Goal: Transaction & Acquisition: Purchase product/service

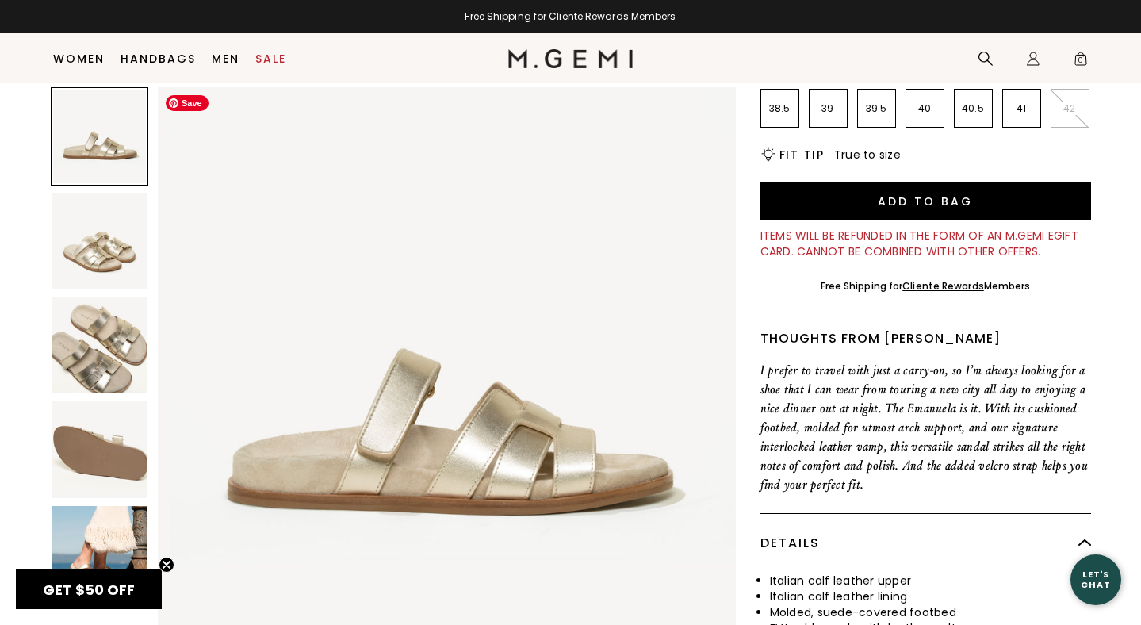
scroll to position [320, 0]
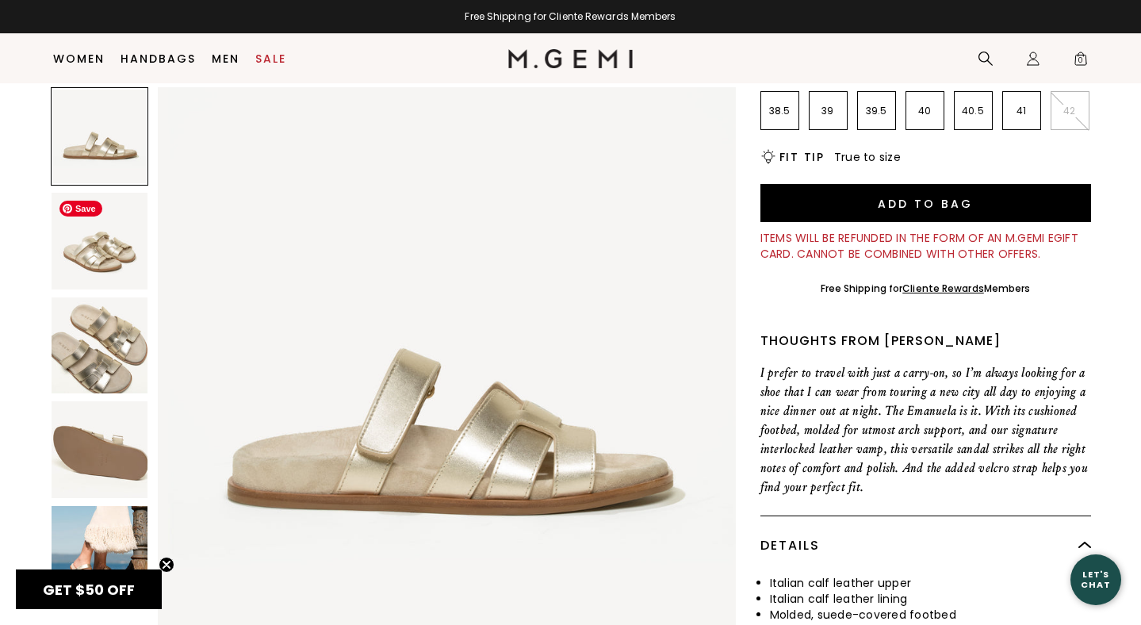
click at [100, 229] on img at bounding box center [100, 241] width 97 height 97
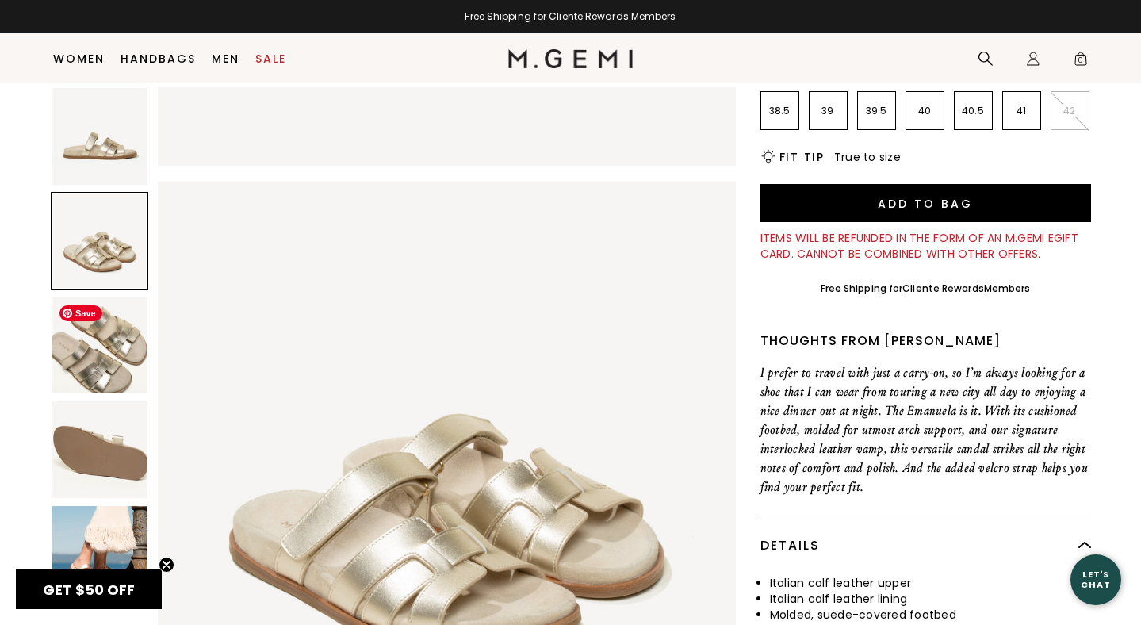
scroll to position [593, 0]
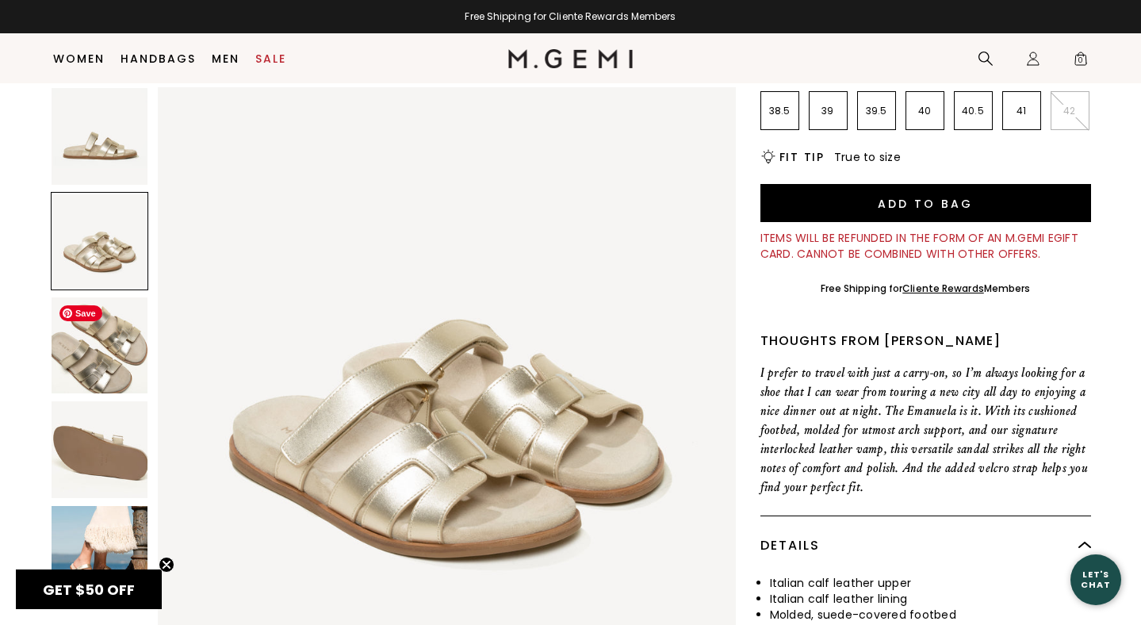
click at [117, 345] on img at bounding box center [100, 345] width 97 height 97
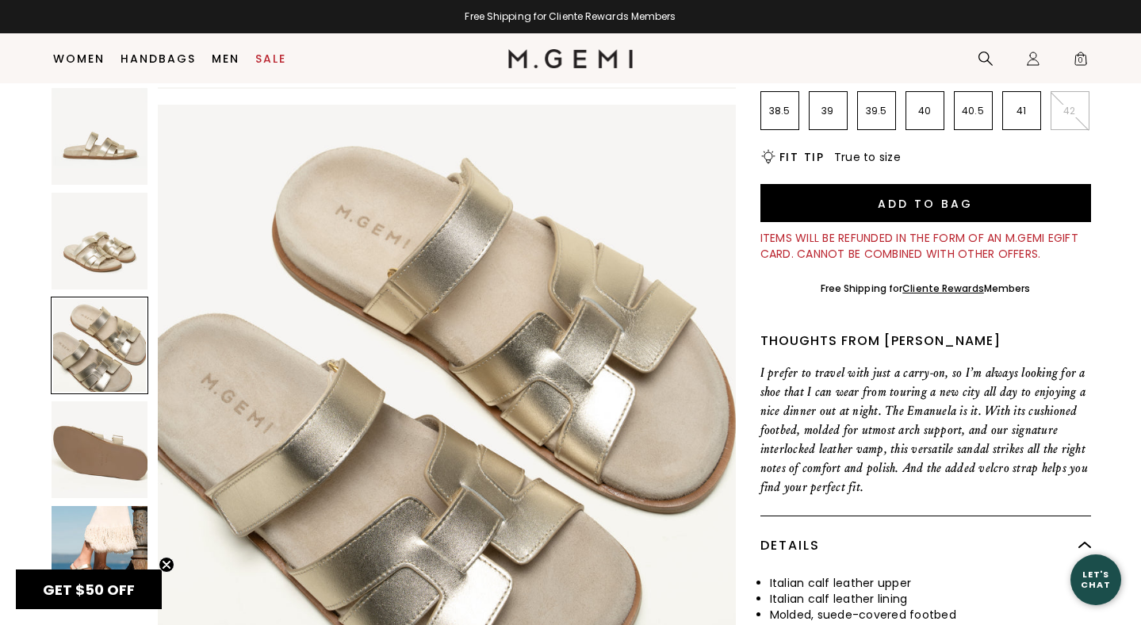
scroll to position [1186, 0]
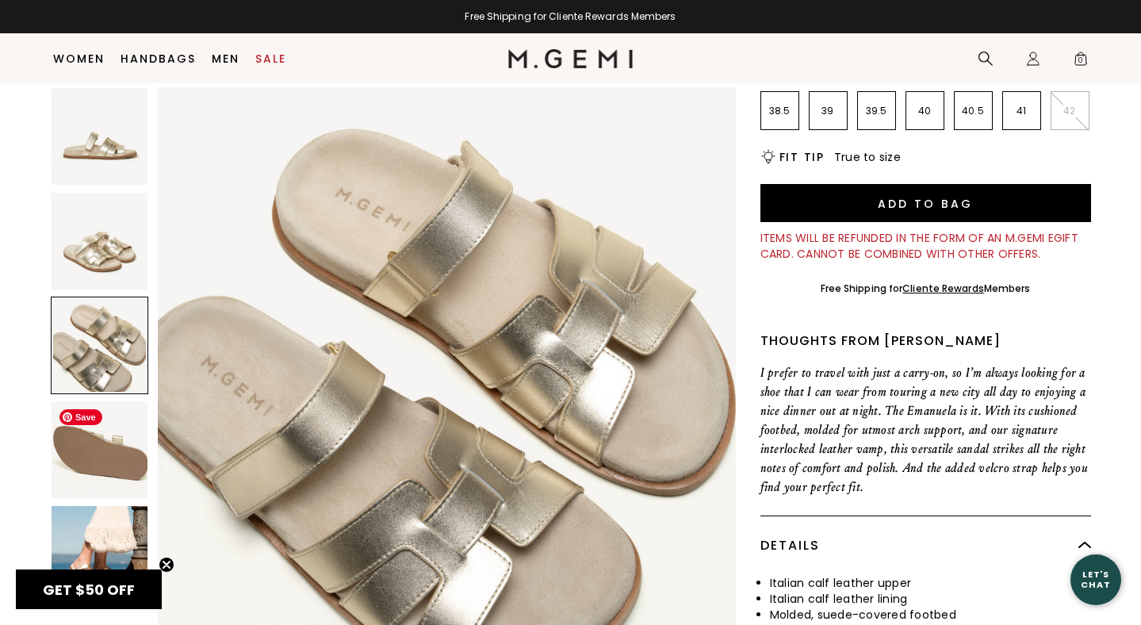
click at [126, 457] on img at bounding box center [100, 449] width 97 height 97
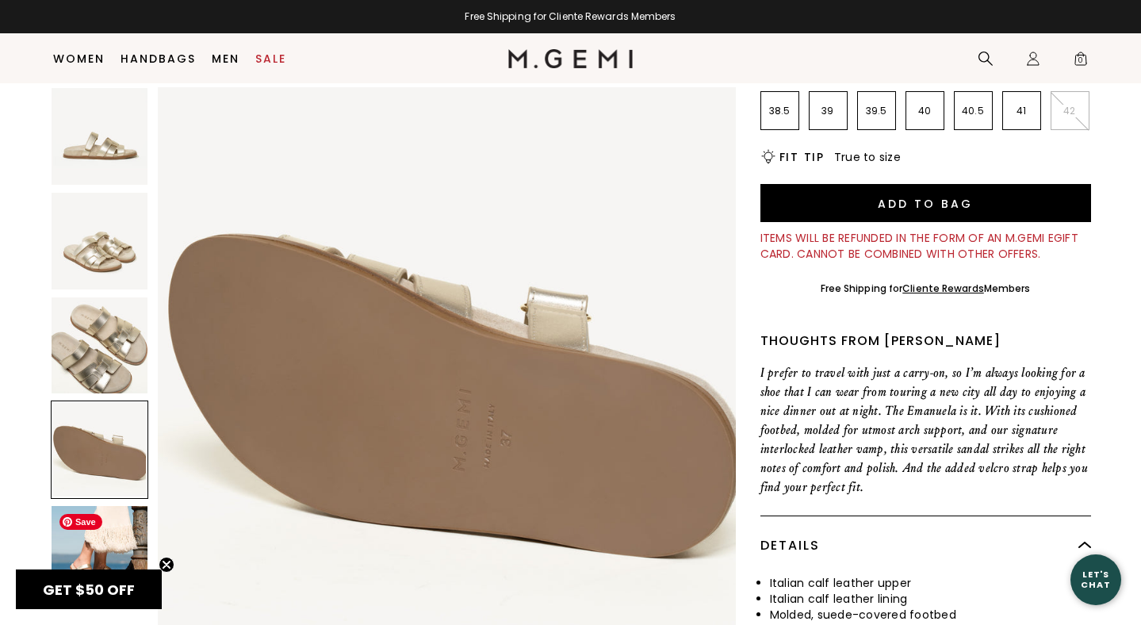
click at [131, 527] on img at bounding box center [100, 554] width 97 height 97
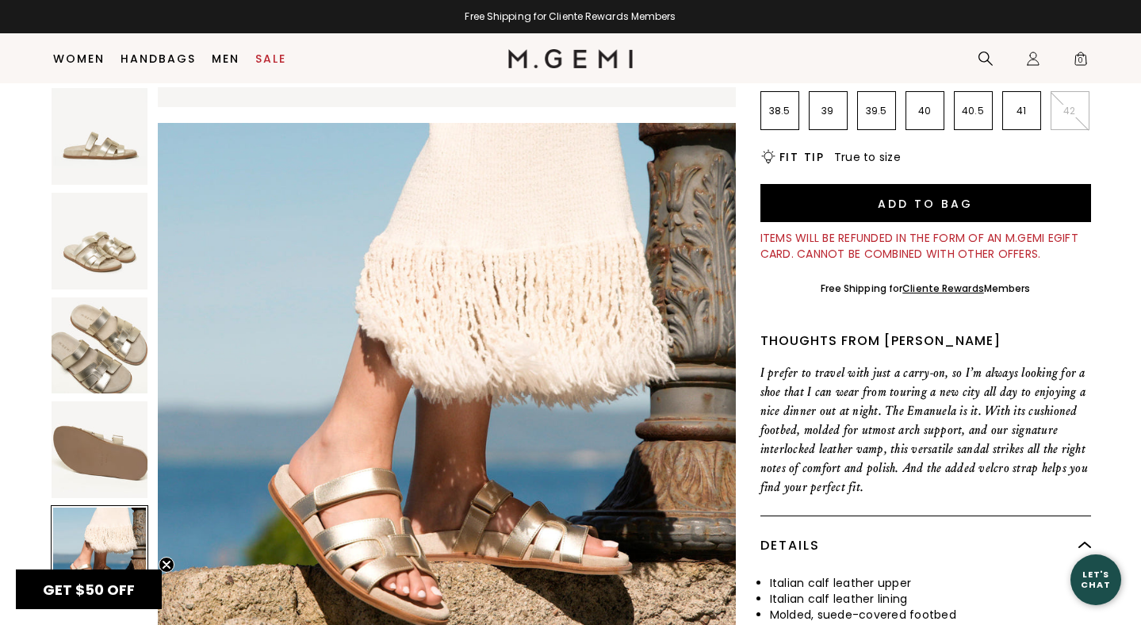
scroll to position [2372, 0]
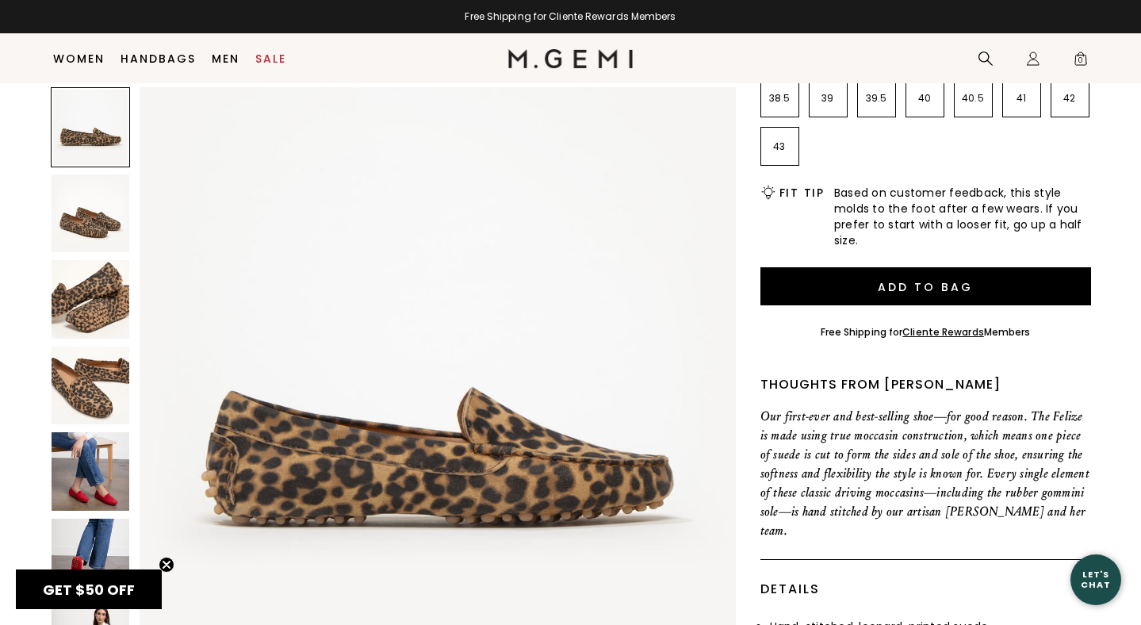
scroll to position [303, 0]
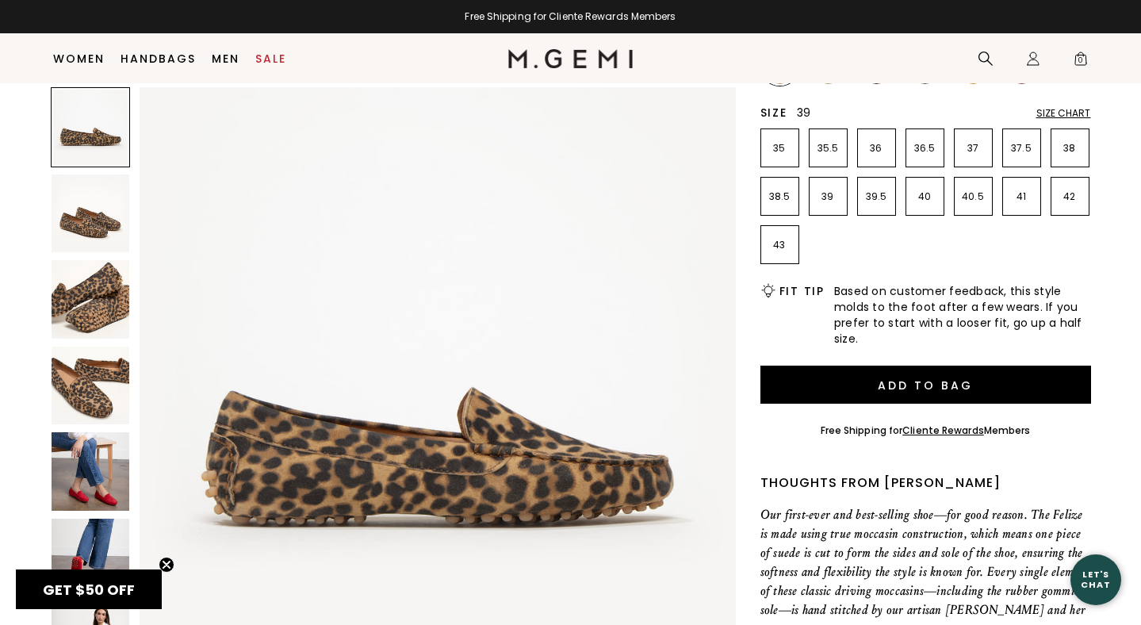
click at [815, 197] on p "39" at bounding box center [827, 196] width 37 height 13
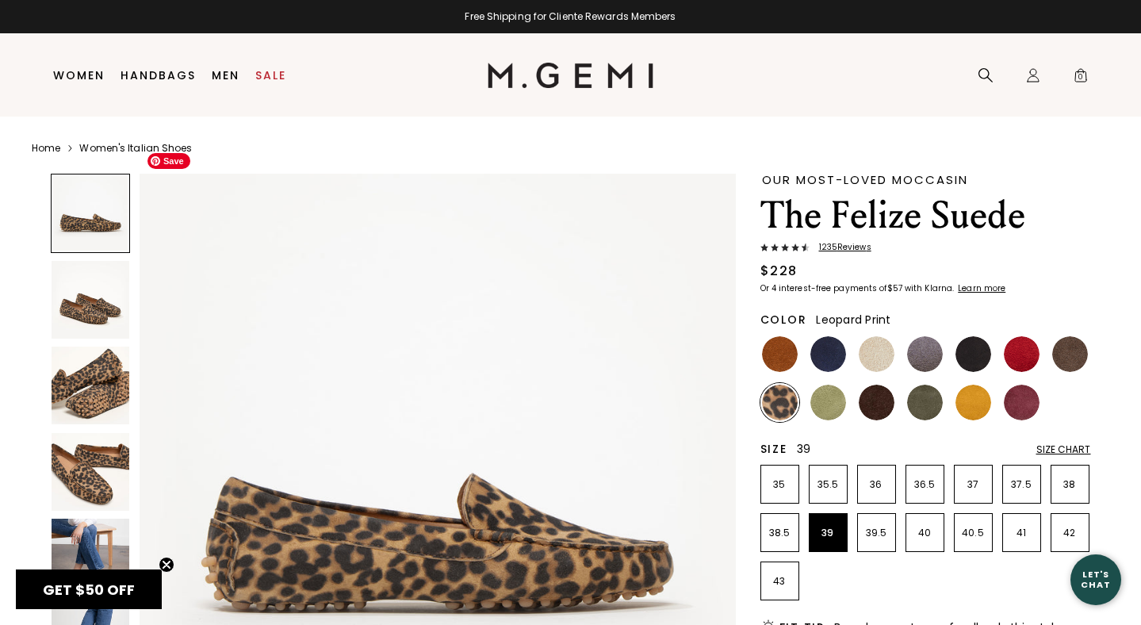
scroll to position [97, 0]
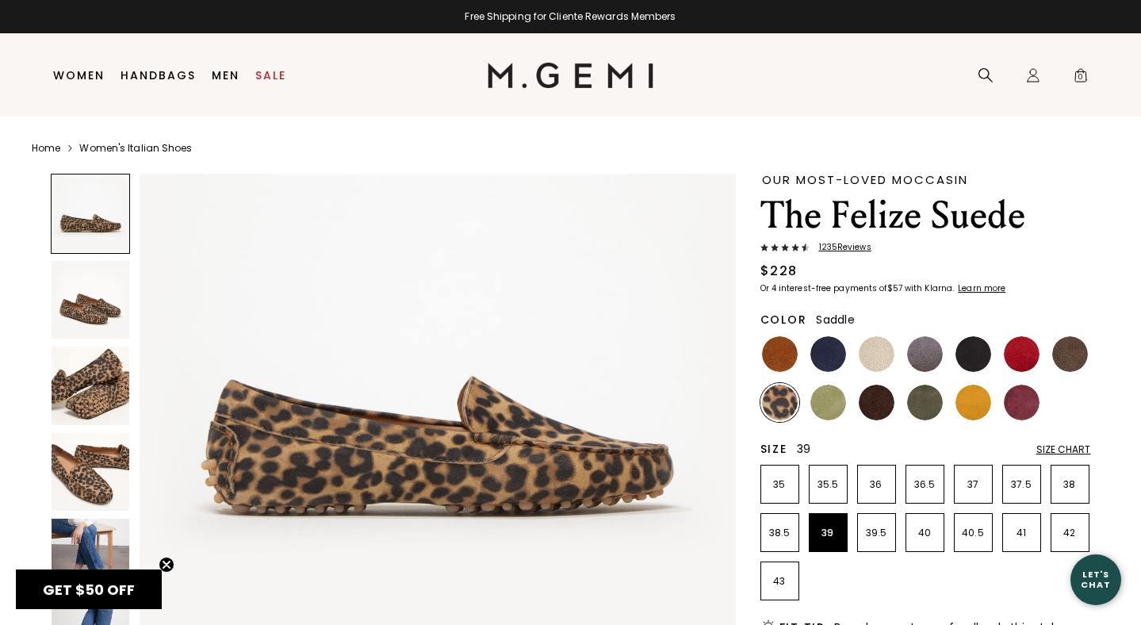
click at [777, 355] on img at bounding box center [780, 354] width 36 height 36
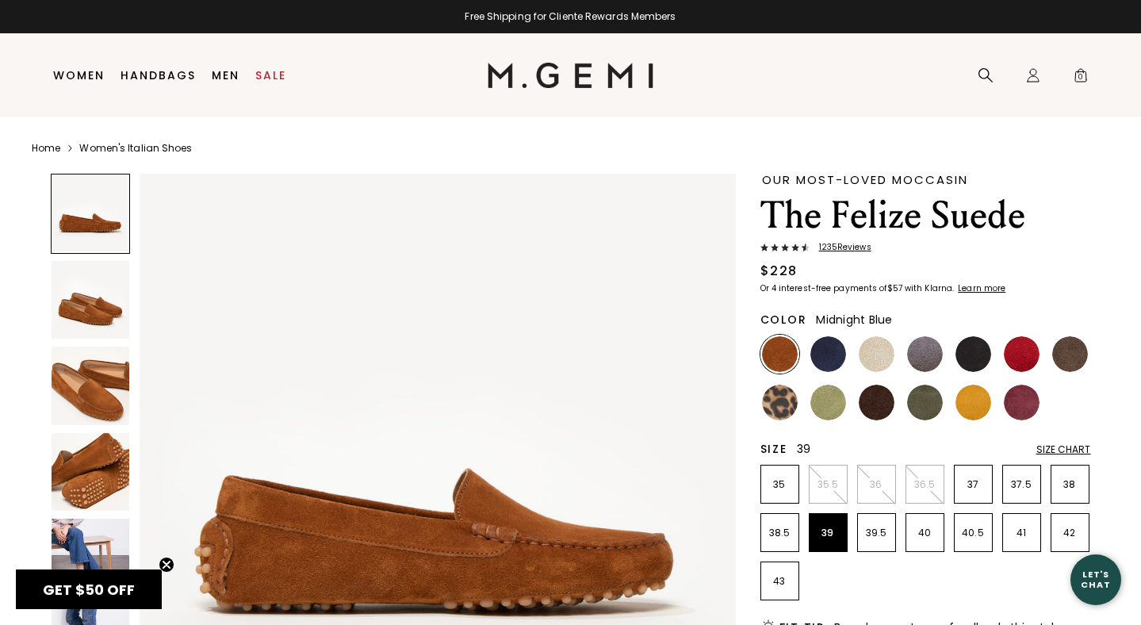
click at [820, 352] on img at bounding box center [828, 354] width 36 height 36
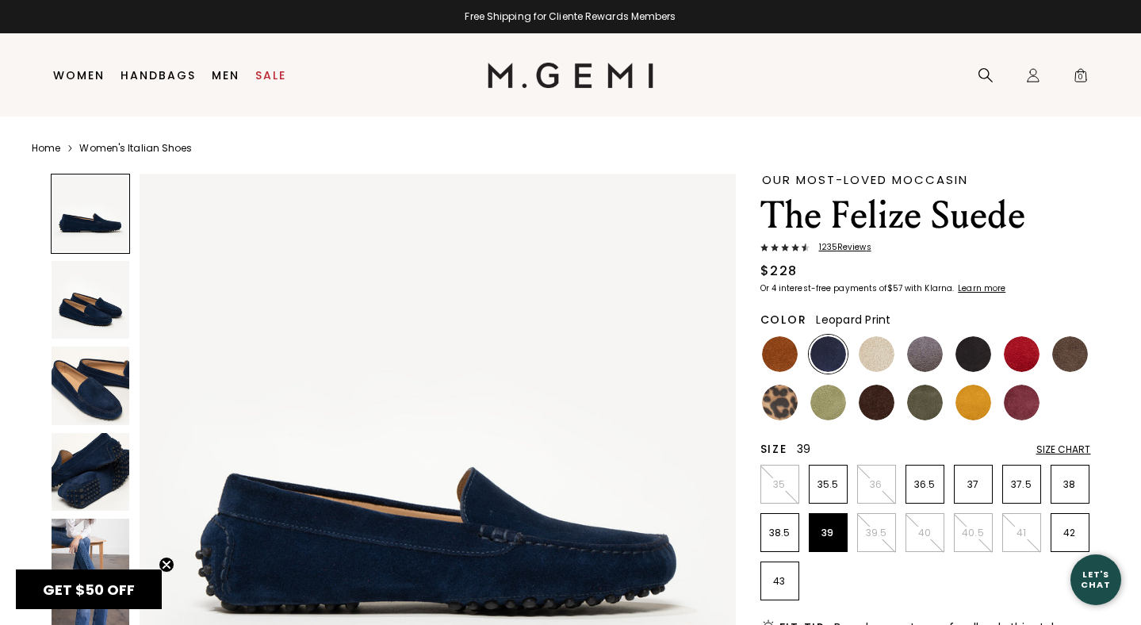
click at [791, 396] on img at bounding box center [780, 402] width 36 height 36
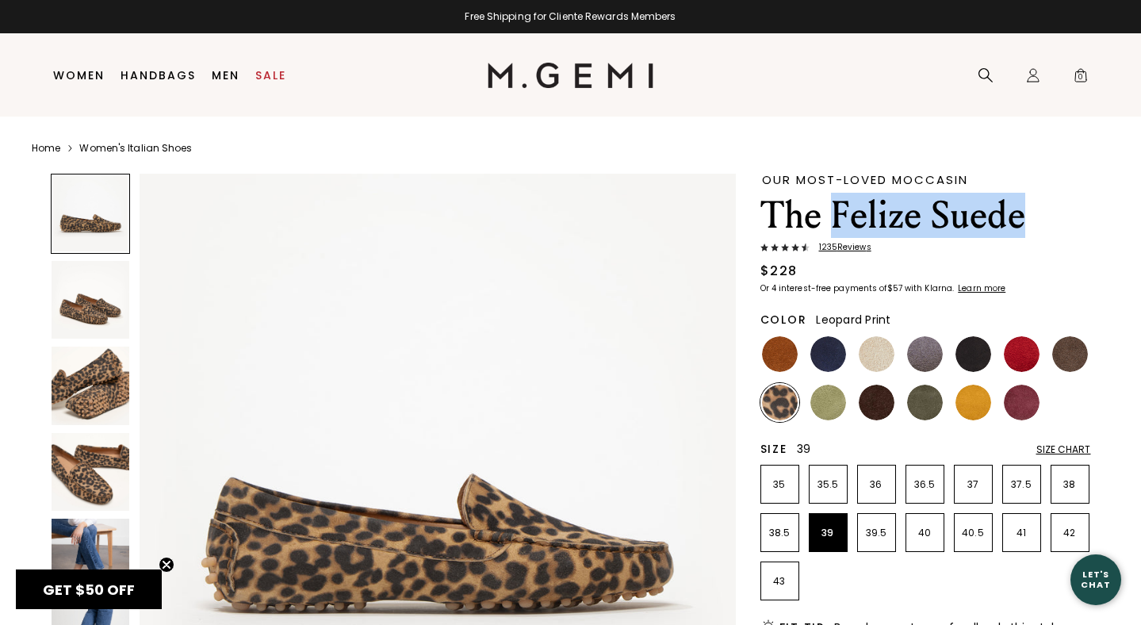
drag, startPoint x: 1038, startPoint y: 206, endPoint x: 836, endPoint y: 212, distance: 202.2
click at [836, 212] on h1 "The Felize Suede" at bounding box center [925, 215] width 331 height 44
copy h1 "Felize Suede"
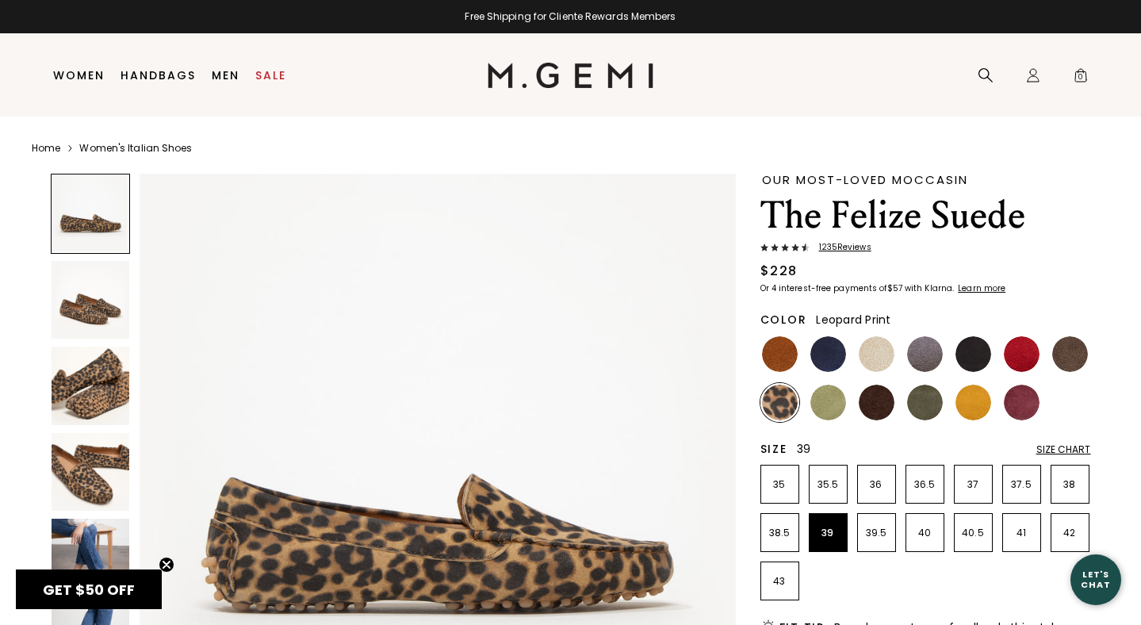
click at [930, 110] on nav "Search Icons/20x20/profile@2x Sign In Orders Rewards Refer a Friend Address Boo…" at bounding box center [874, 74] width 443 height 83
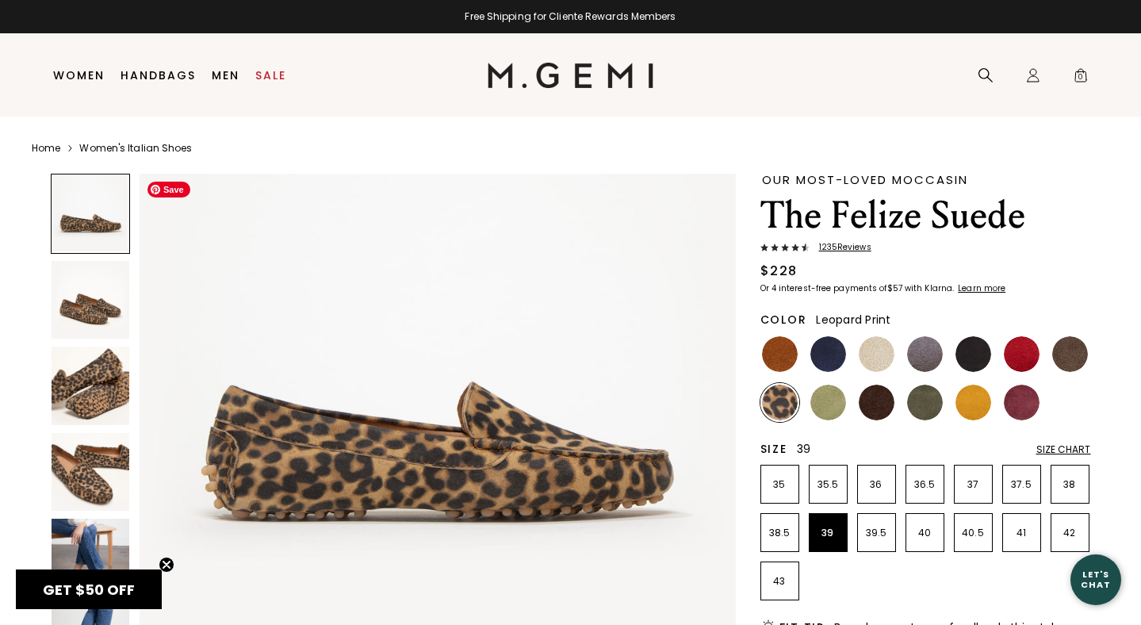
scroll to position [93, 0]
click at [1062, 448] on div "Size Chart" at bounding box center [1063, 449] width 55 height 13
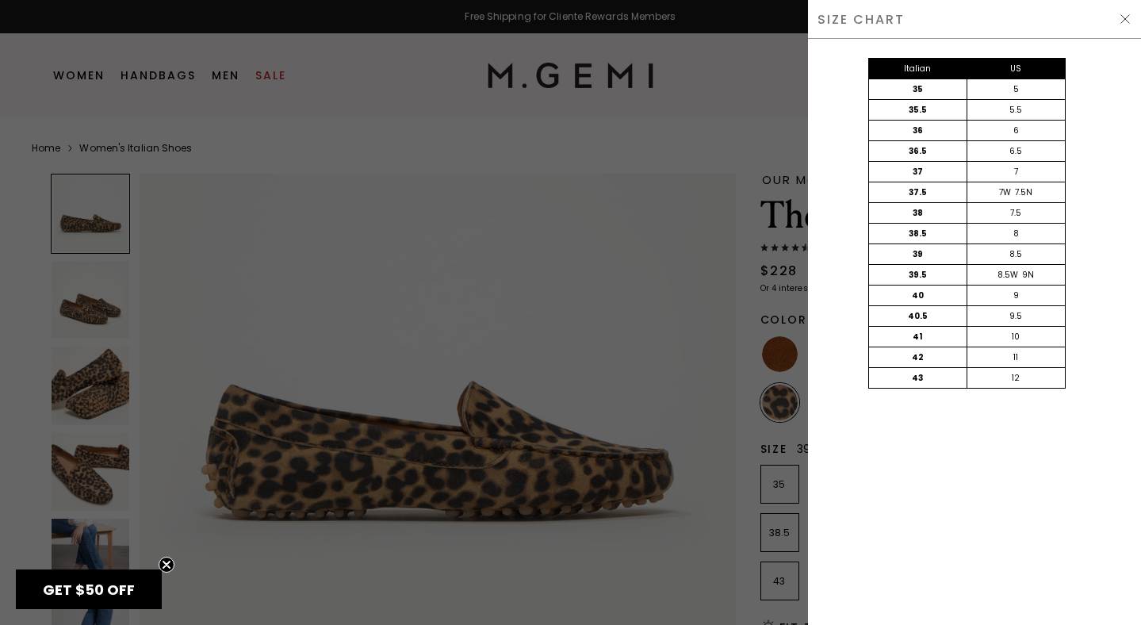
click at [587, 245] on div at bounding box center [570, 312] width 1141 height 625
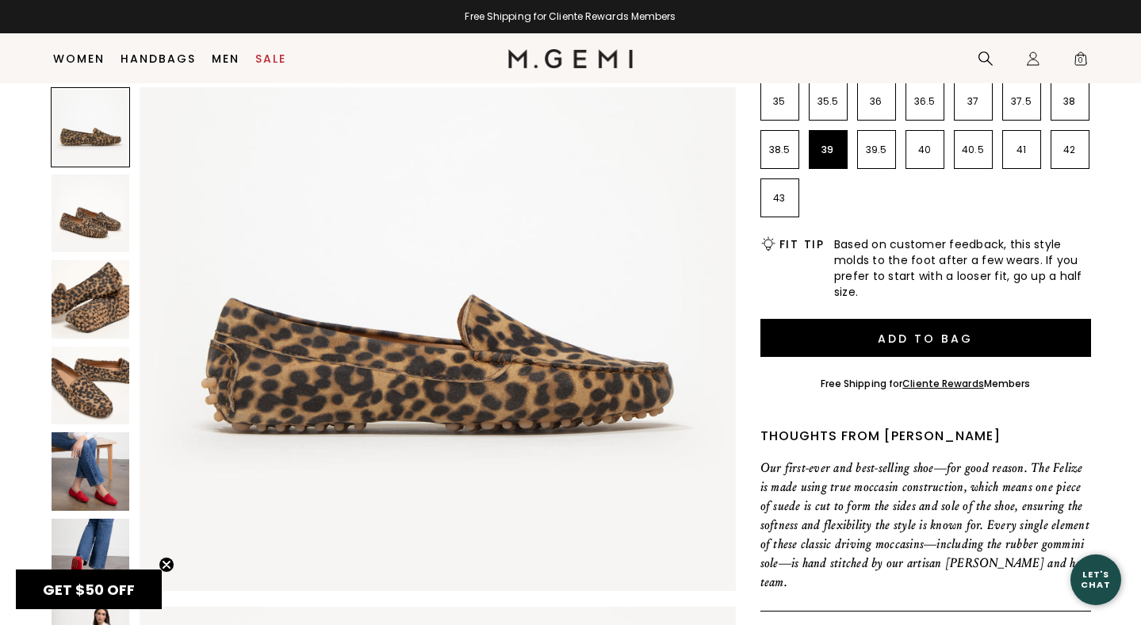
scroll to position [369, 0]
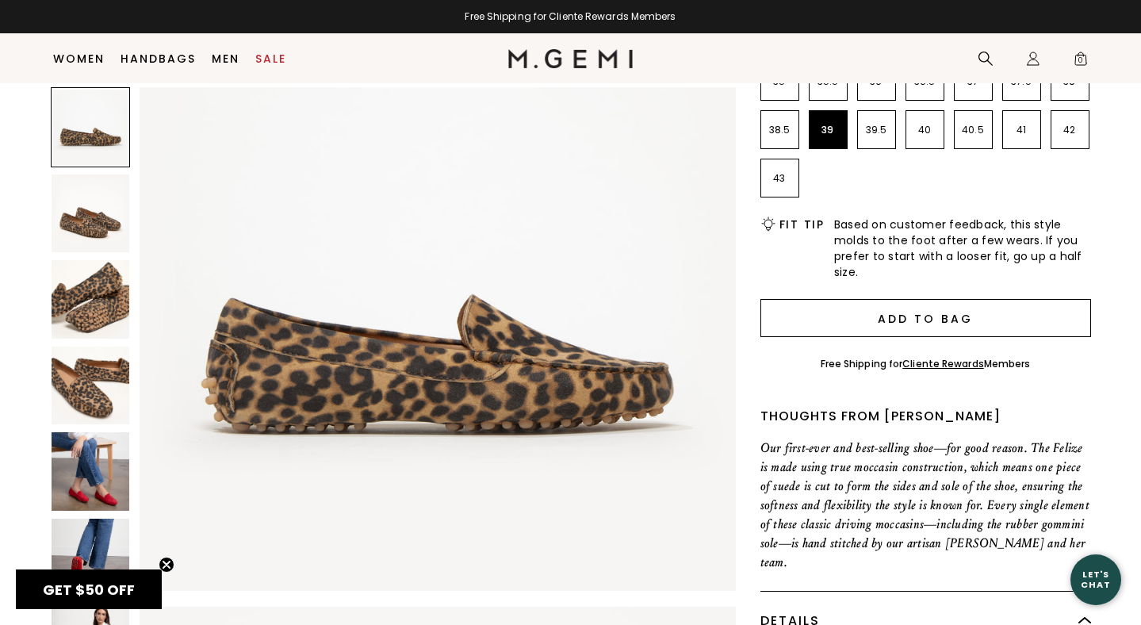
click at [838, 309] on button "Add to Bag" at bounding box center [925, 318] width 331 height 38
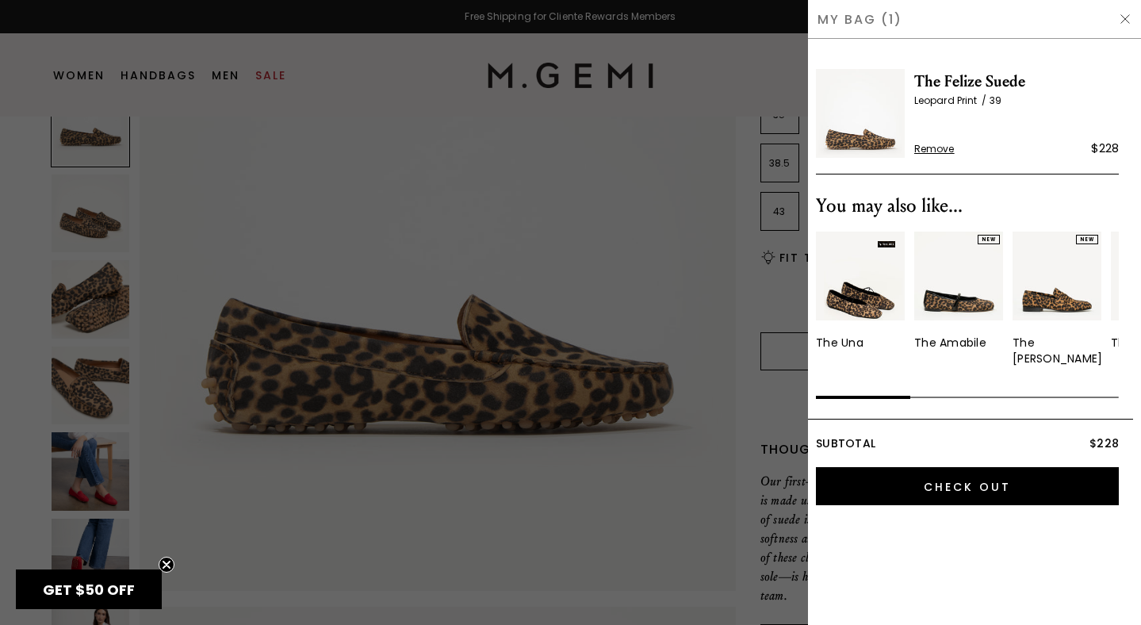
scroll to position [0, 0]
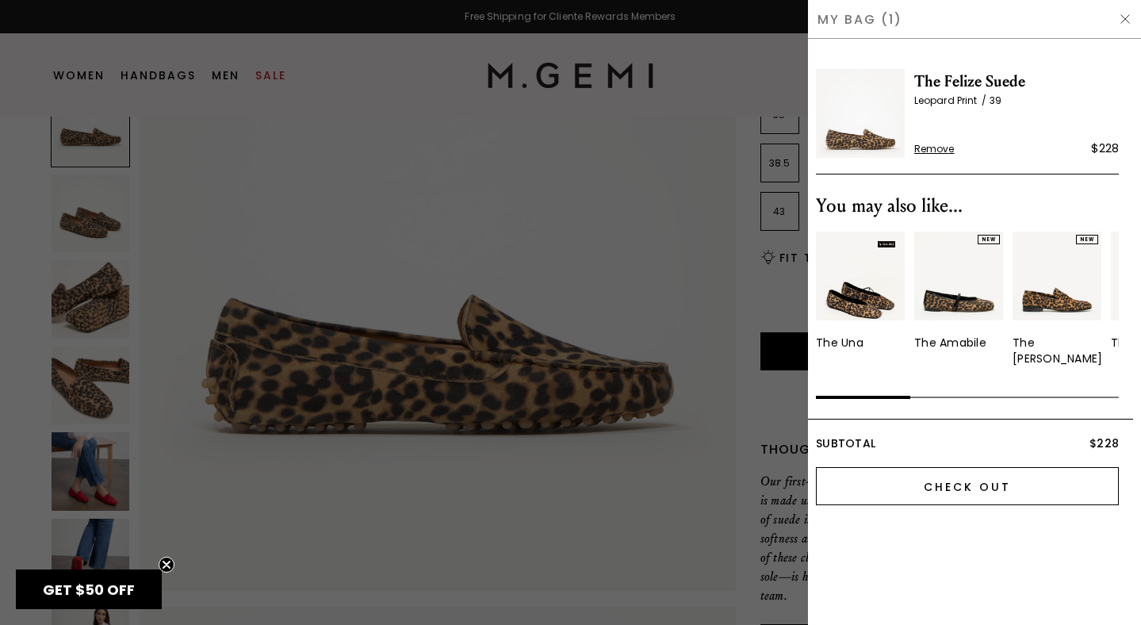
click at [942, 491] on input "Check Out" at bounding box center [967, 486] width 303 height 38
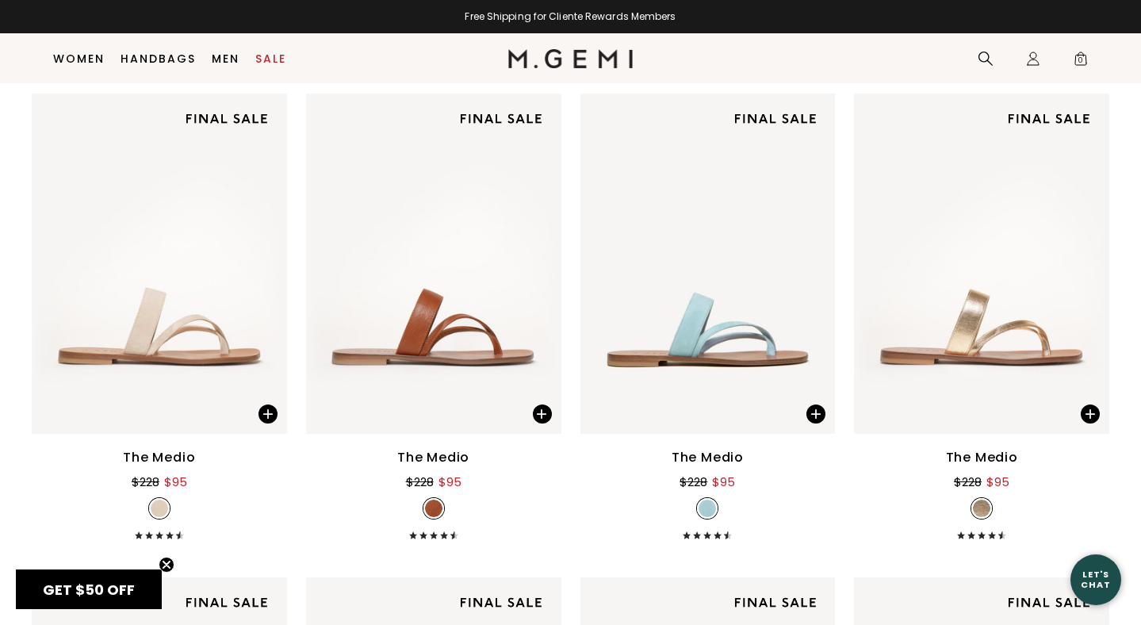
scroll to position [4523, 0]
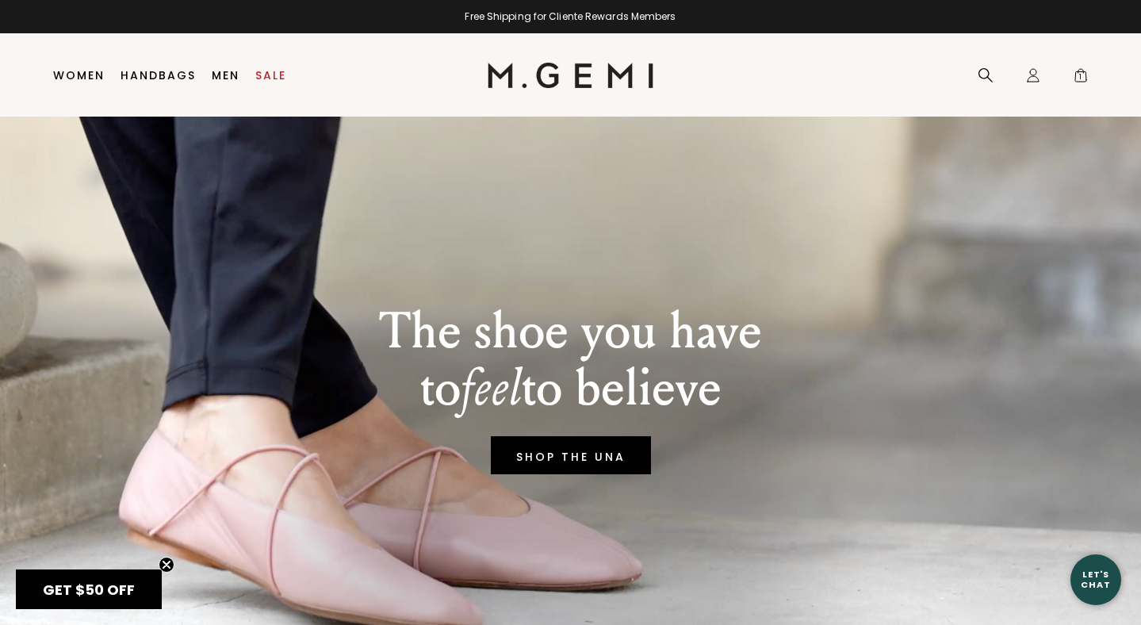
click at [556, 10] on div "Free Shipping for Cliente Rewards Members" at bounding box center [570, 16] width 1141 height 13
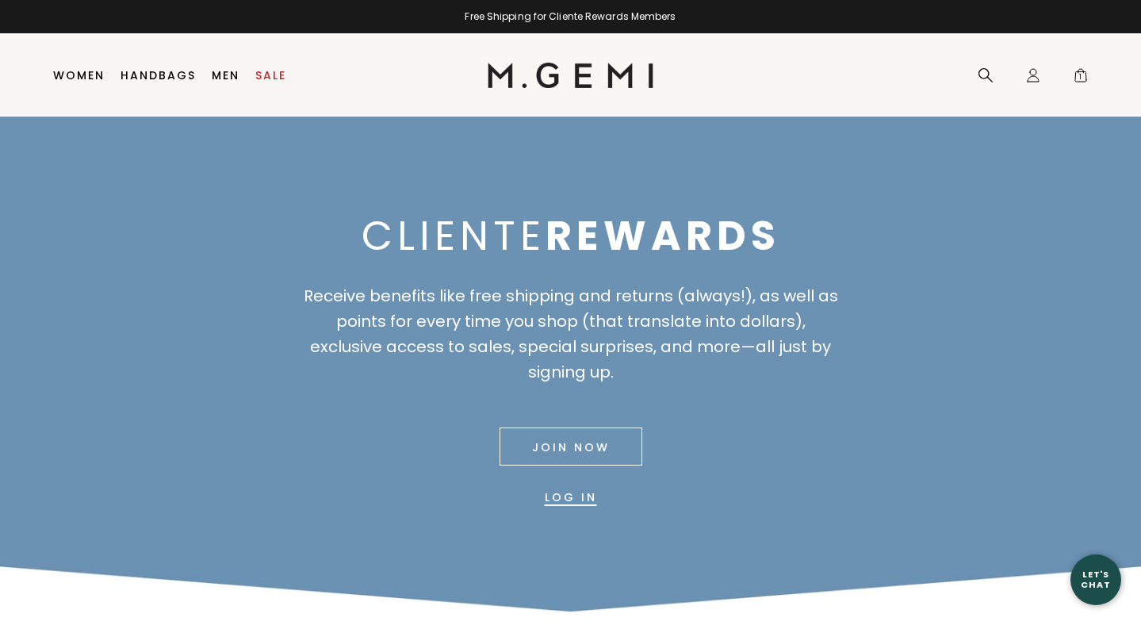
click at [593, 449] on link "Join Now" at bounding box center [570, 446] width 143 height 38
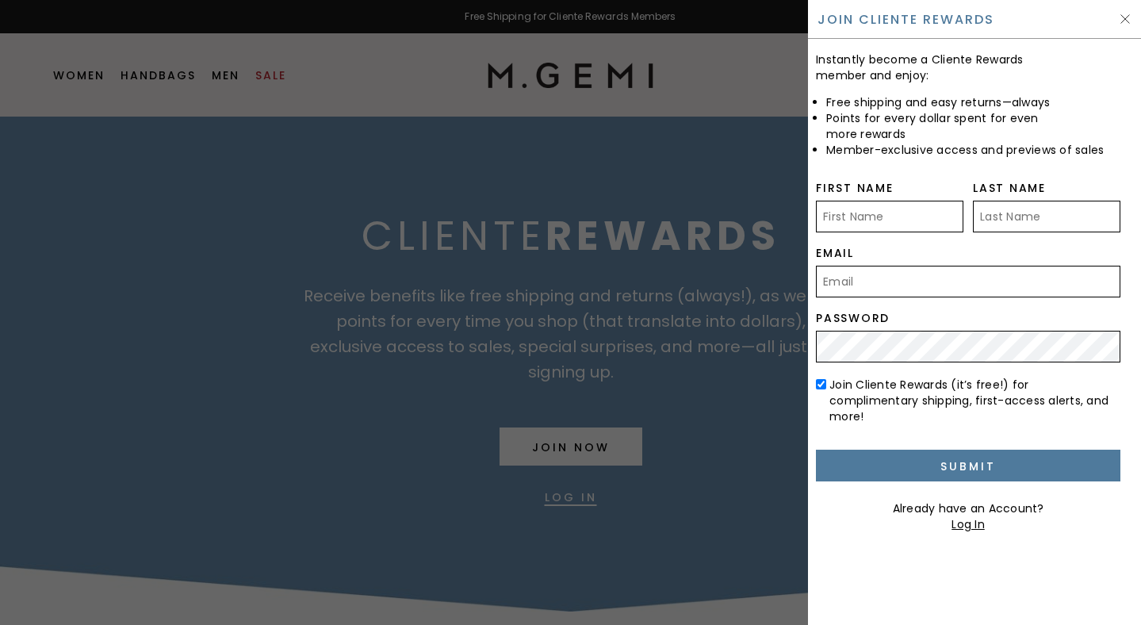
click at [835, 226] on input "First Name" at bounding box center [889, 217] width 147 height 32
click at [888, 220] on input "First Name" at bounding box center [889, 217] width 147 height 32
type input "Katherine"
type input "Barrie"
type input "katie.barrie@gmail.com"
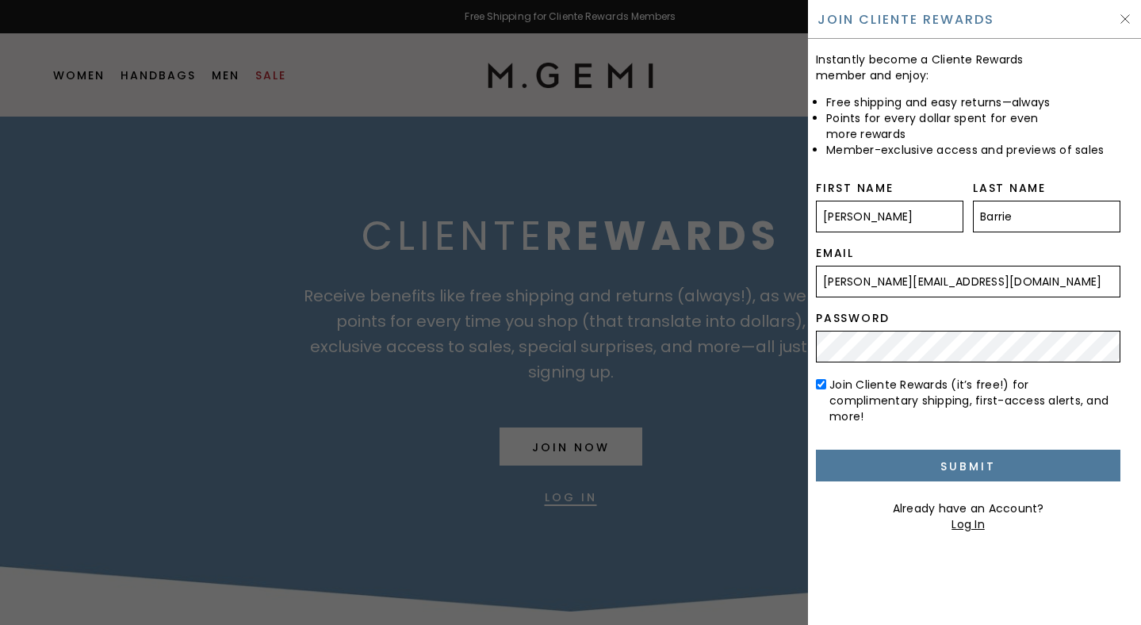
type input "Katie"
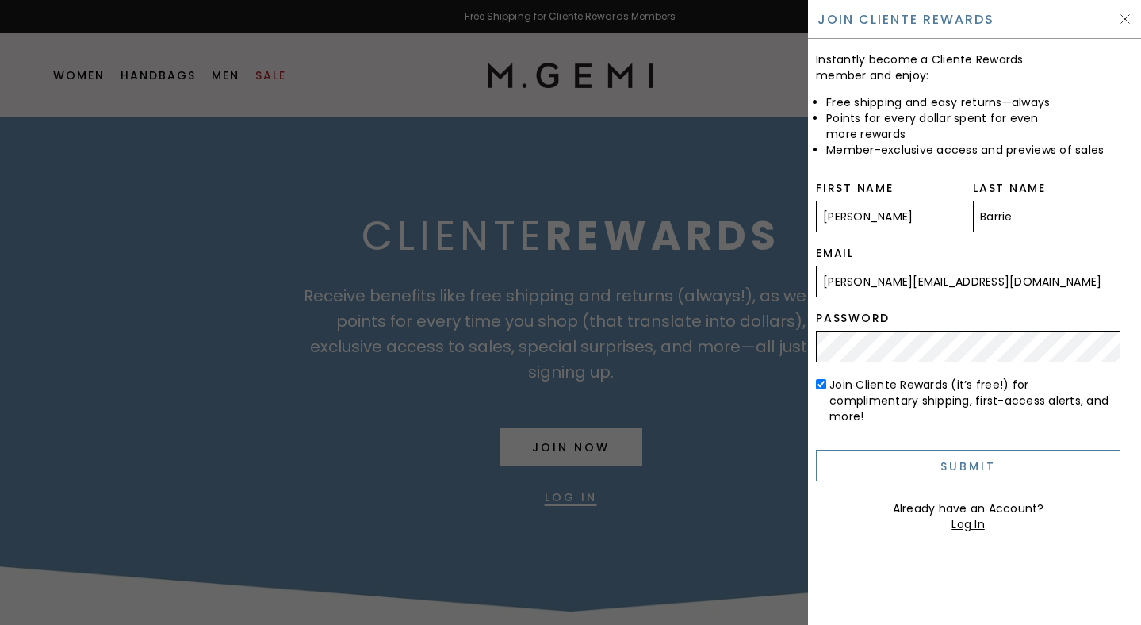
click at [956, 449] on input "Submit" at bounding box center [968, 465] width 304 height 32
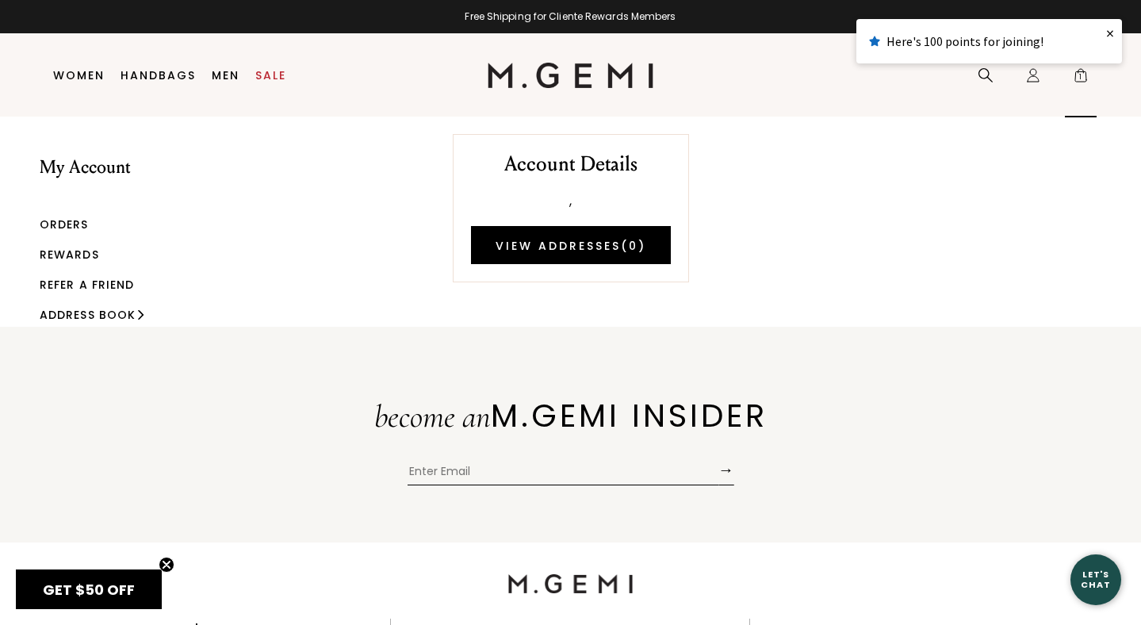
click at [1082, 75] on span "1" at bounding box center [1080, 79] width 16 height 16
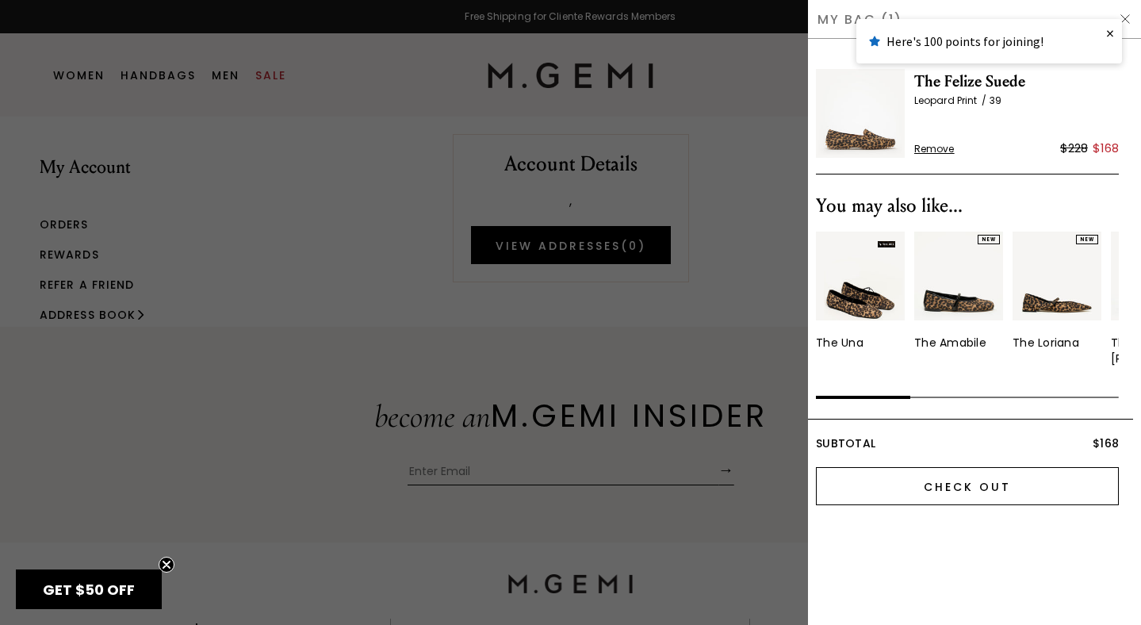
click at [945, 479] on input "Check Out" at bounding box center [967, 486] width 303 height 38
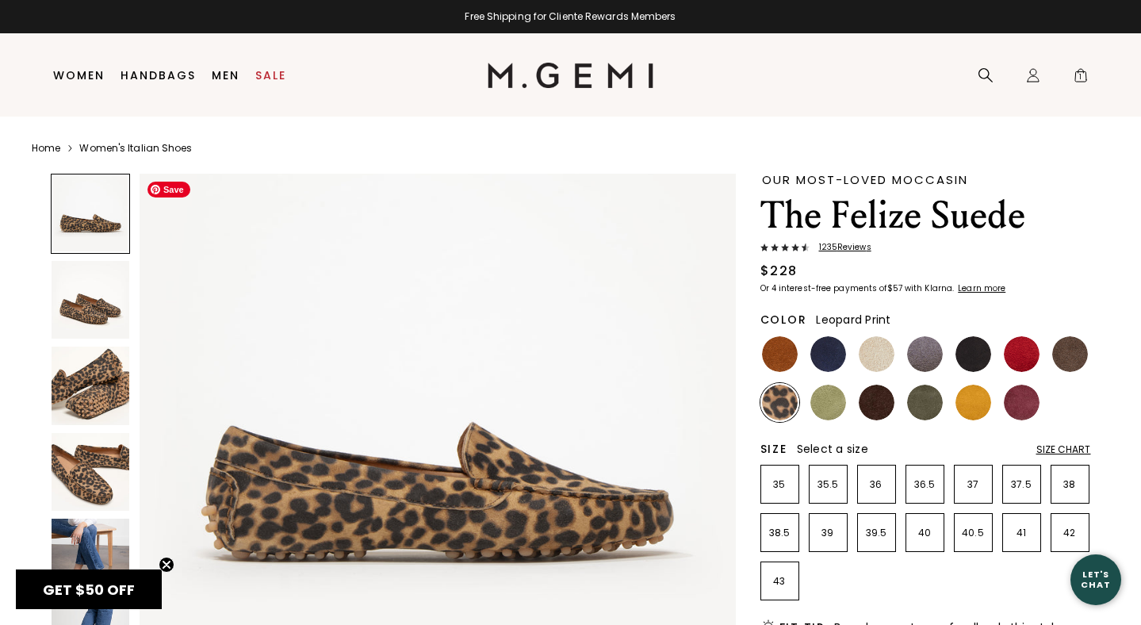
scroll to position [57, 0]
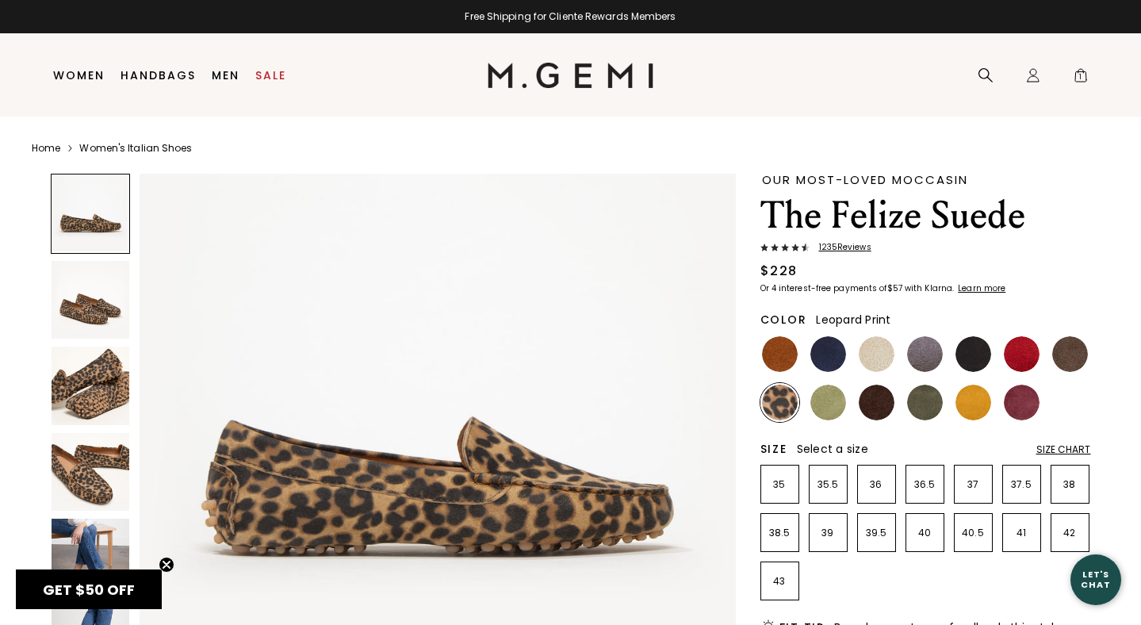
click at [85, 293] on img at bounding box center [91, 300] width 78 height 78
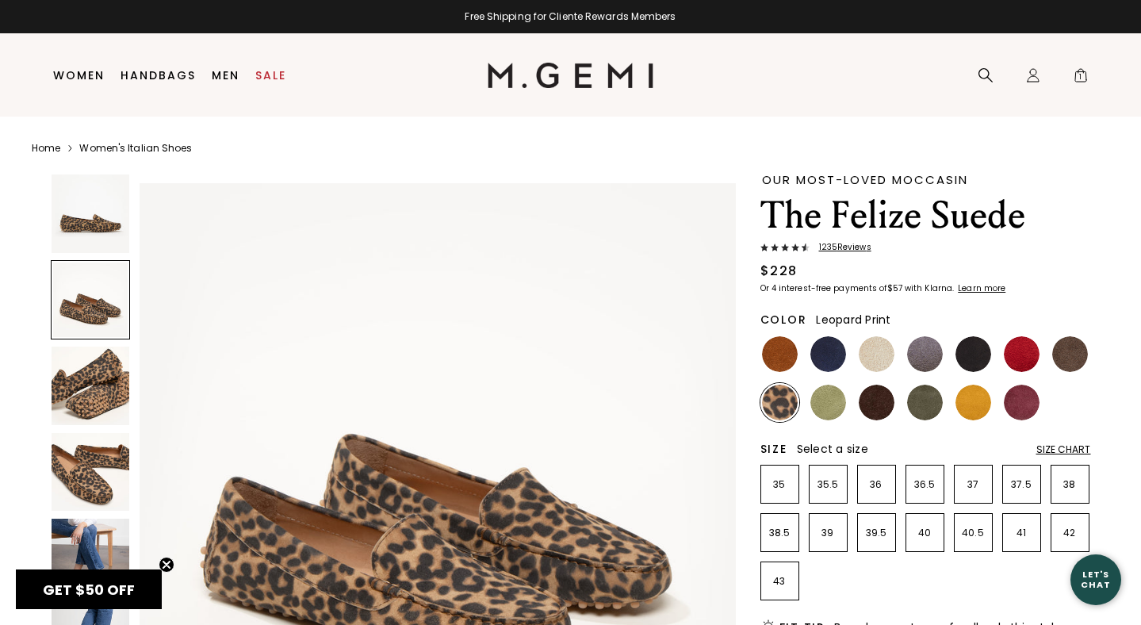
scroll to position [612, 0]
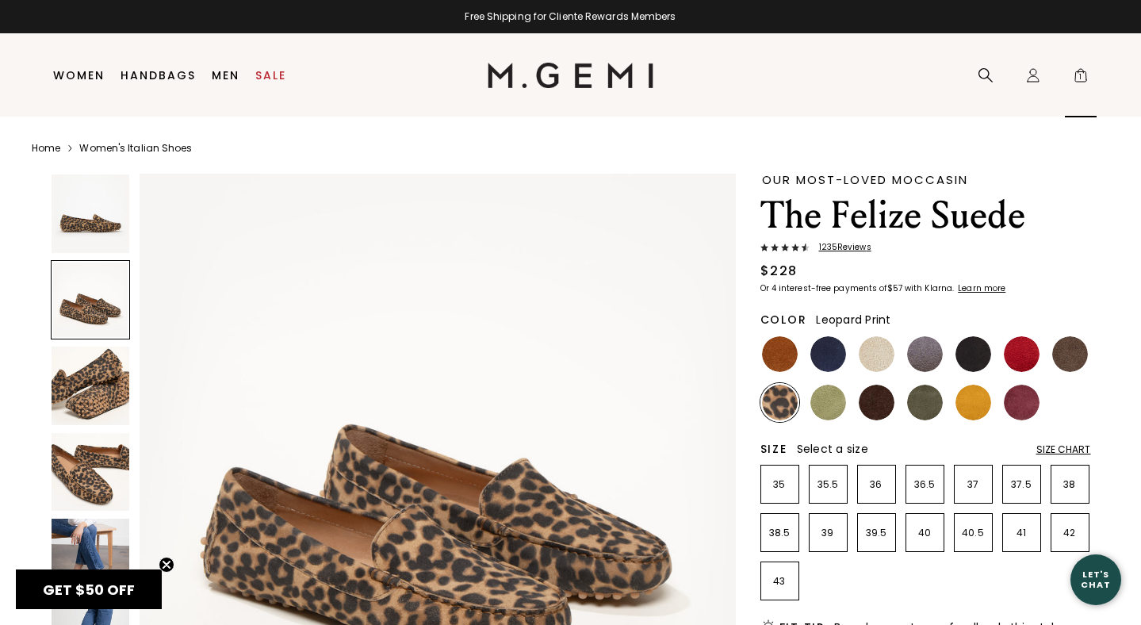
click at [1076, 83] on span "1" at bounding box center [1080, 79] width 16 height 16
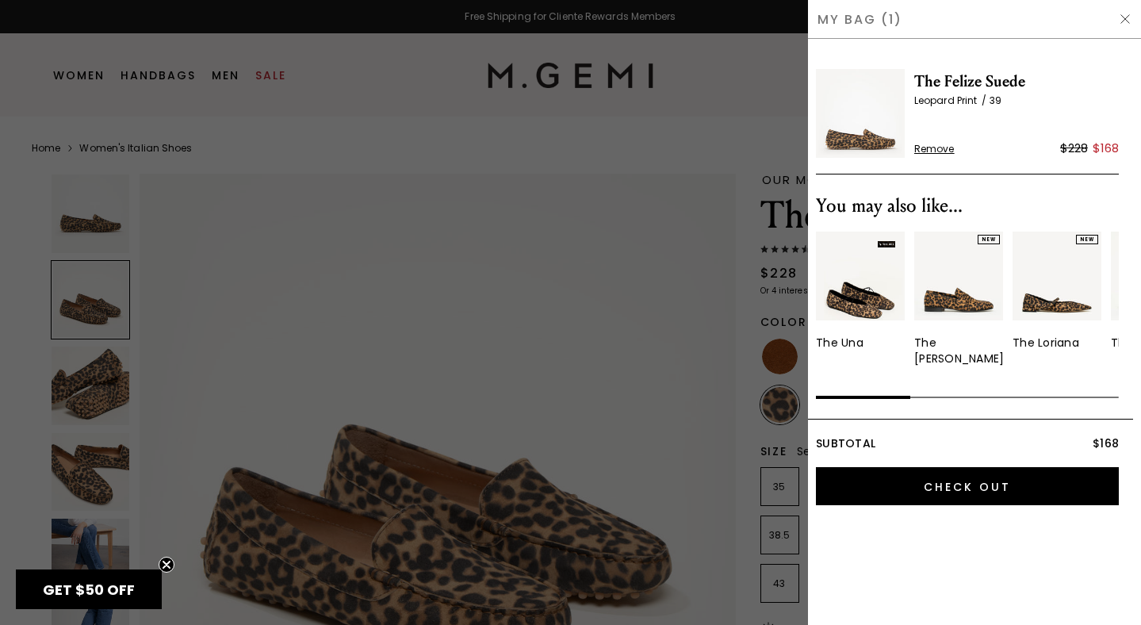
scroll to position [0, 0]
click at [974, 506] on div "Subtotal $168 Check Out" at bounding box center [966, 466] width 331 height 97
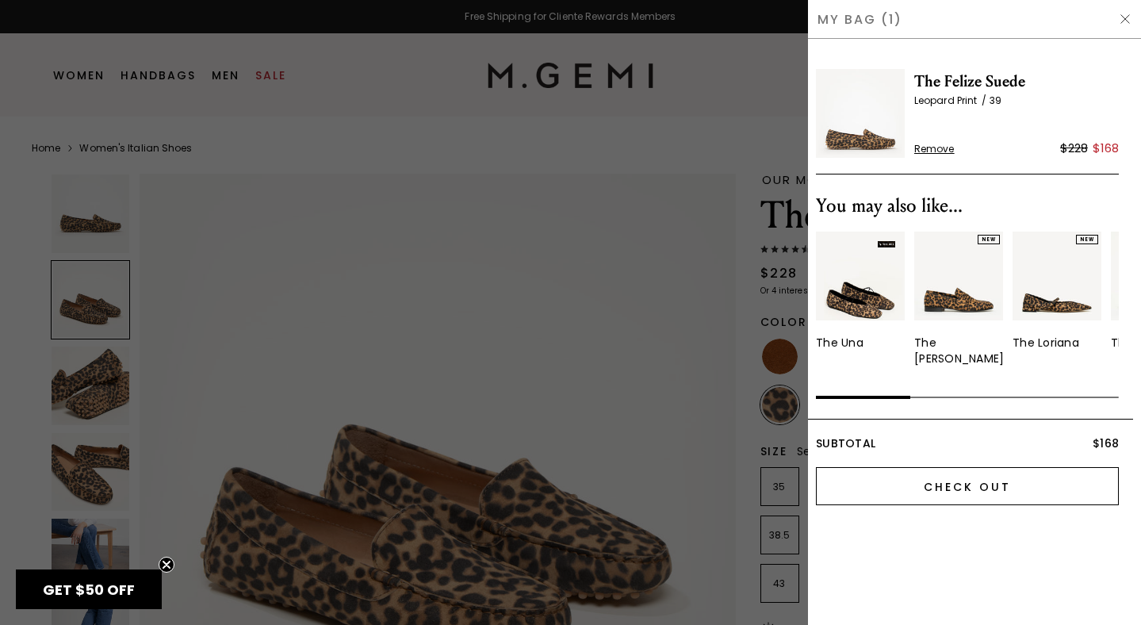
click at [973, 496] on input "Check Out" at bounding box center [967, 486] width 303 height 38
